Goal: Navigation & Orientation: Understand site structure

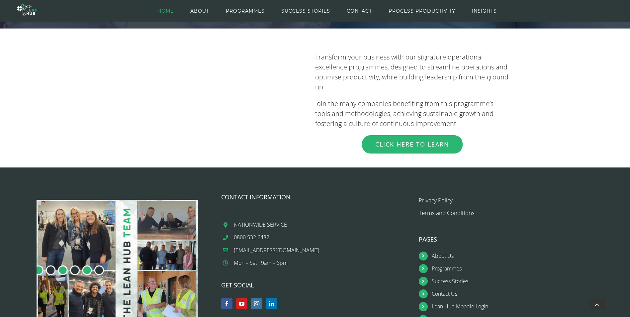
scroll to position [751, 0]
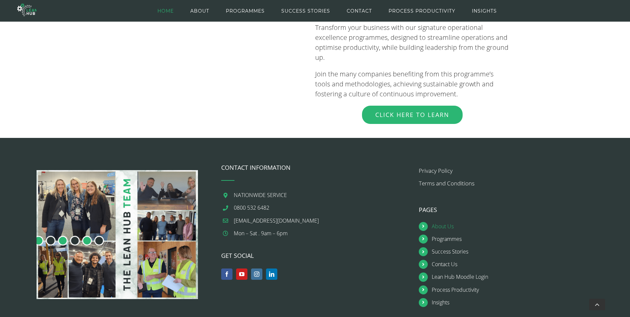
click at [449, 222] on link "About Us" at bounding box center [518, 226] width 175 height 9
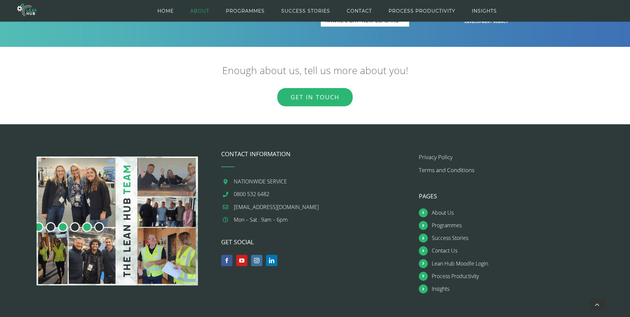
scroll to position [951, 0]
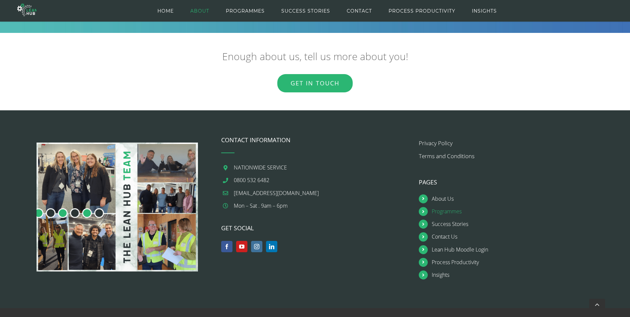
click at [440, 212] on link "Programmes" at bounding box center [518, 211] width 175 height 9
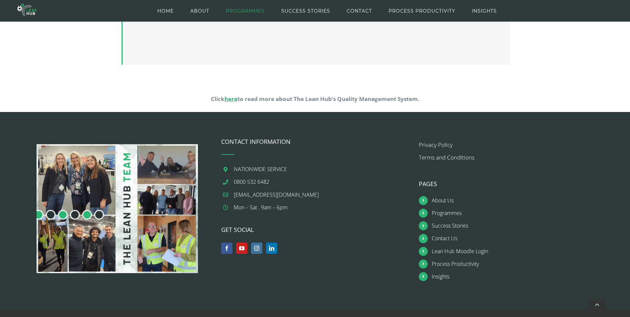
scroll to position [671, 0]
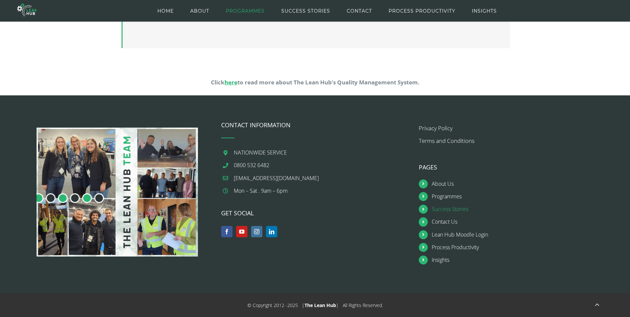
click at [454, 209] on link "Success Stories" at bounding box center [518, 208] width 175 height 9
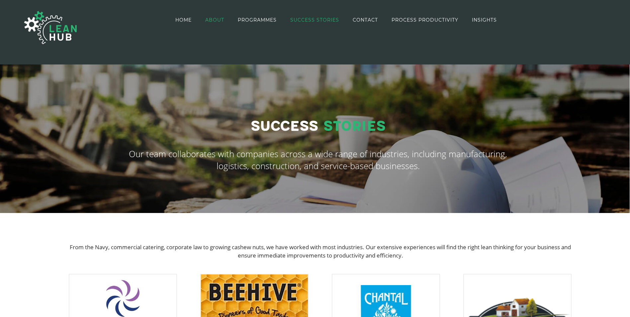
click at [213, 16] on link "ABOUT" at bounding box center [214, 20] width 19 height 38
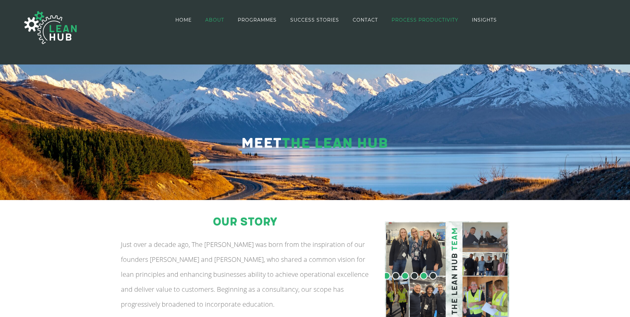
click at [449, 20] on span "PROCESS PRODUCTIVITY" at bounding box center [424, 20] width 67 height 5
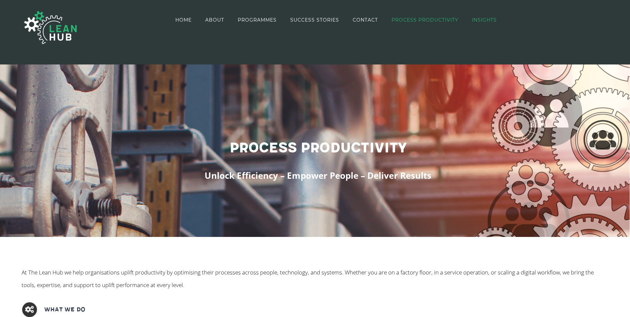
click at [491, 20] on span "INSIGHTS" at bounding box center [484, 20] width 25 height 5
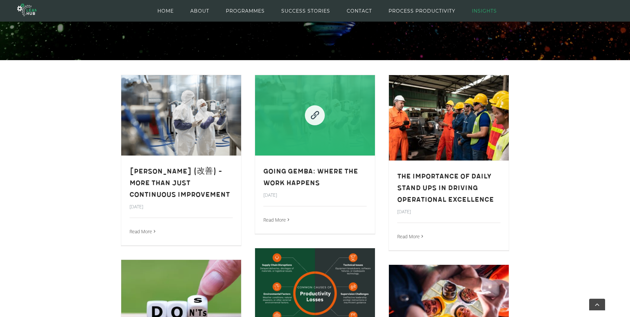
scroll to position [187, 0]
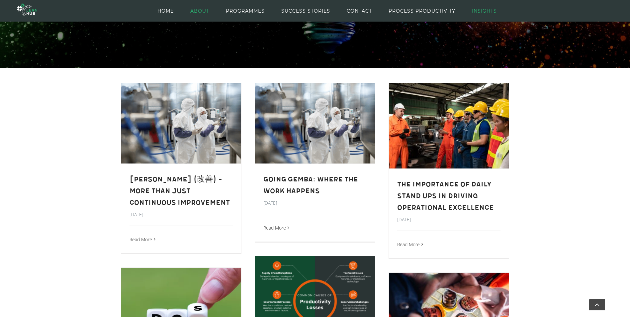
click at [199, 12] on span "ABOUT" at bounding box center [199, 11] width 19 height 30
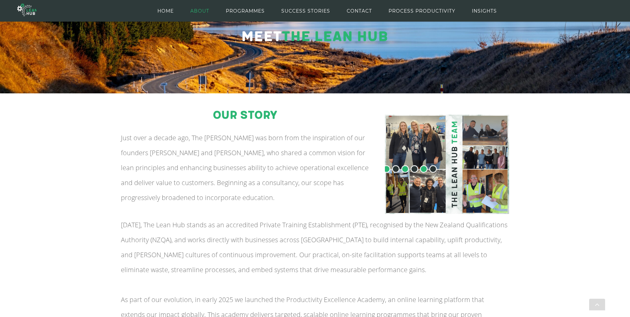
scroll to position [75, 0]
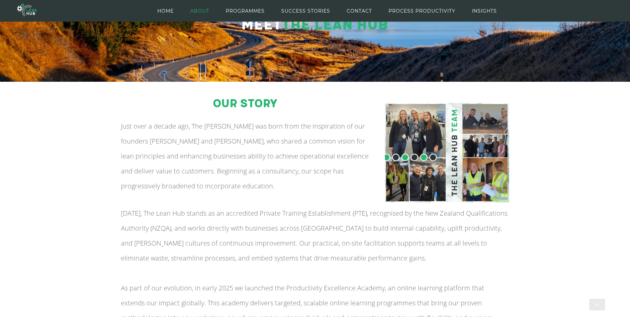
click at [423, 130] on img at bounding box center [447, 152] width 124 height 99
click at [488, 145] on img at bounding box center [447, 152] width 124 height 99
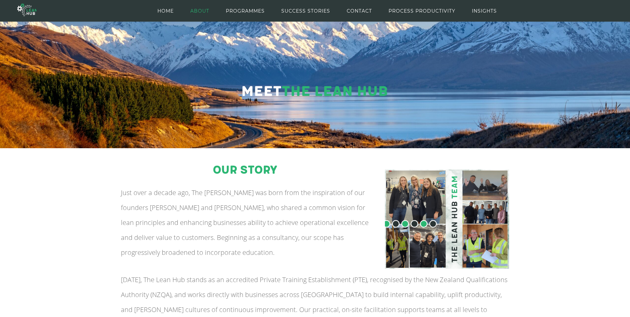
scroll to position [0, 0]
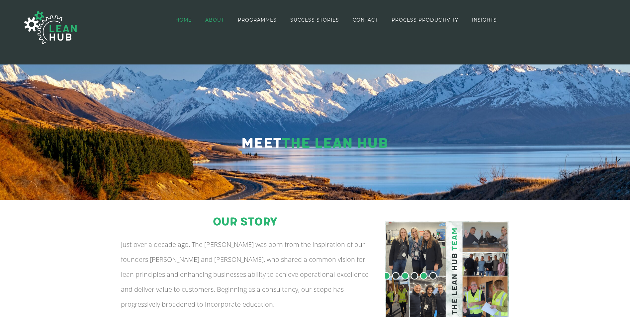
click at [183, 21] on span "HOME" at bounding box center [183, 20] width 16 height 5
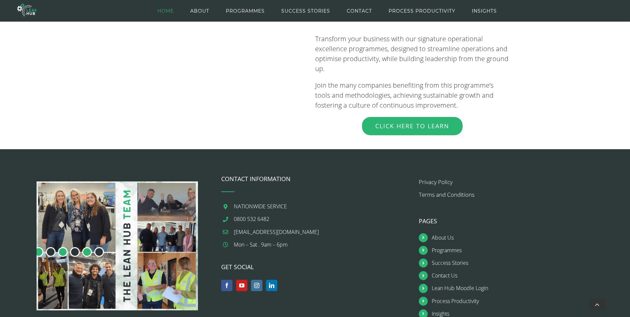
scroll to position [752, 0]
